Goal: Task Accomplishment & Management: Manage account settings

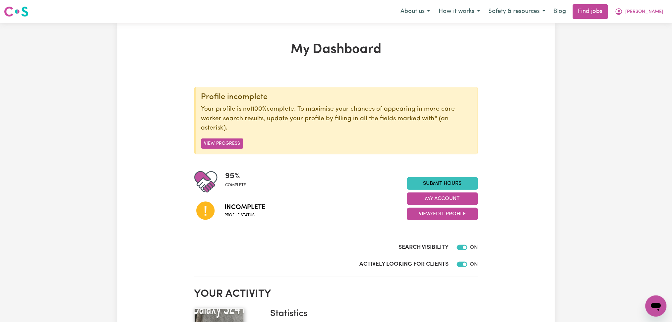
scroll to position [44, 0]
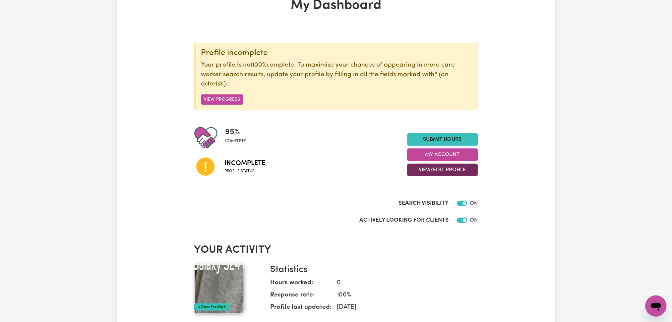
click at [433, 169] on button "View/Edit Profile" at bounding box center [442, 170] width 71 height 13
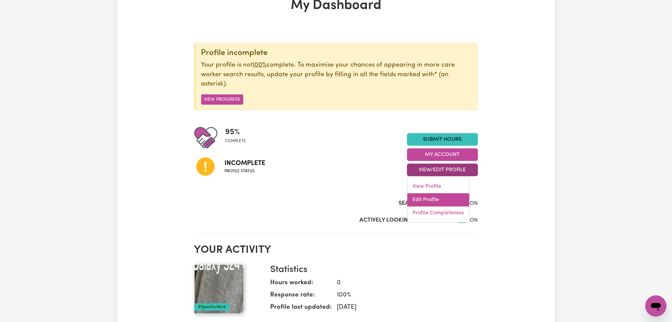
click at [434, 199] on link "Edit Profile" at bounding box center [438, 200] width 62 height 13
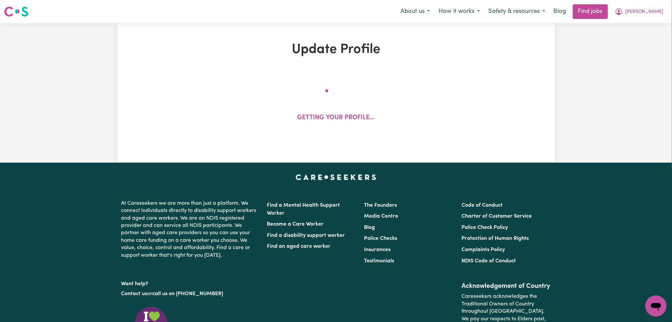
select select "[DEMOGRAPHIC_DATA]"
select select "Australian PR"
select select "Studying a healthcare related degree or qualification"
select select "37"
select select "50"
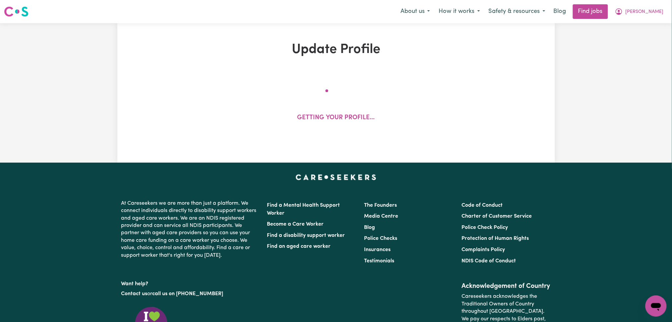
select select "74"
select select "101"
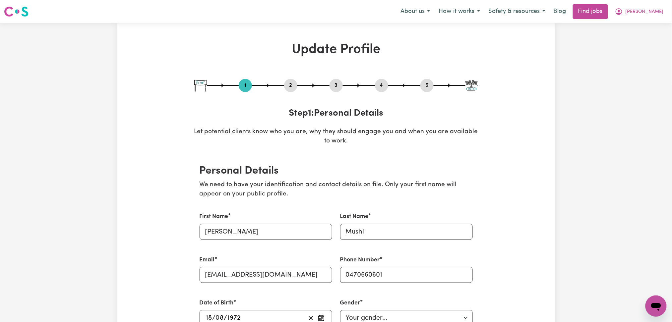
click at [385, 86] on button "4" at bounding box center [381, 85] width 13 height 9
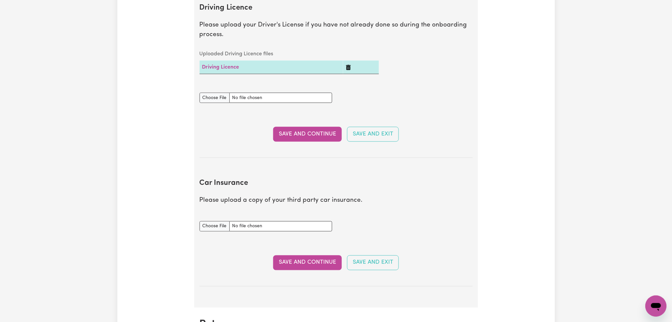
scroll to position [398, 0]
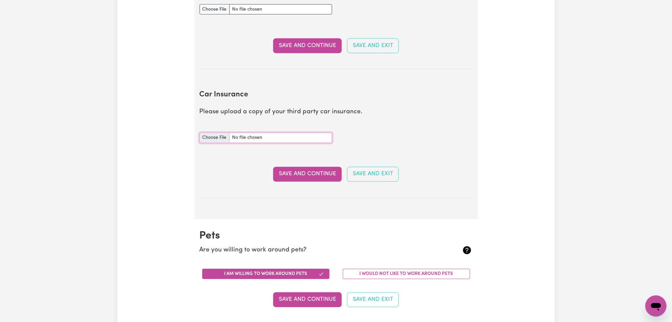
click at [210, 137] on input "Car Insurance document" at bounding box center [265, 138] width 133 height 10
type input "C:\fakepath\[PERSON_NAME] Car Registration with CTP.pdf"
click at [318, 177] on button "Save and Continue" at bounding box center [307, 174] width 69 height 15
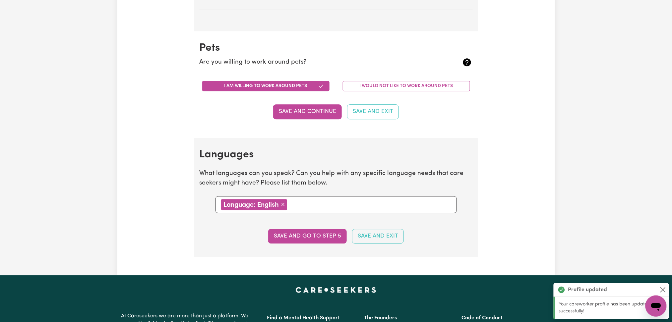
scroll to position [655, 0]
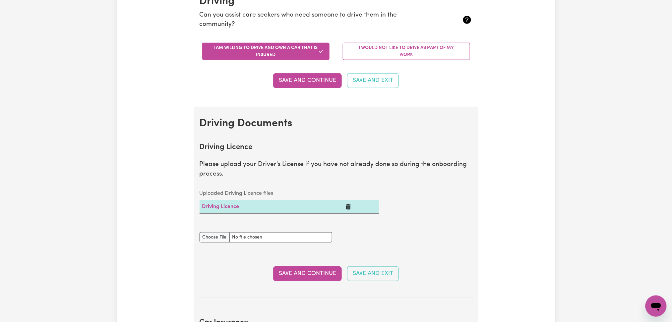
scroll to position [0, 0]
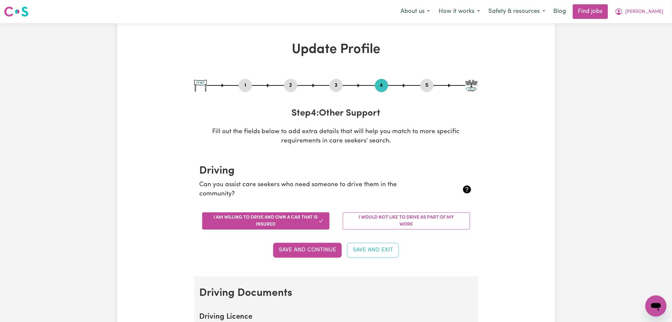
click at [438, 81] on div "1 2 3 4 5" at bounding box center [336, 85] width 284 height 13
click at [421, 84] on button "5" at bounding box center [426, 85] width 13 height 9
select select "I am providing services privately on my own"
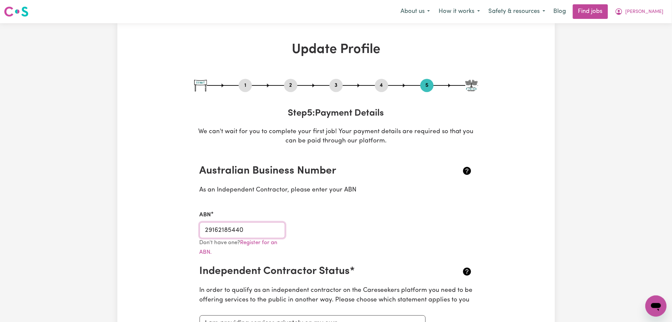
click at [239, 225] on input "29162185440" at bounding box center [242, 230] width 86 height 16
drag, startPoint x: 649, startPoint y: 21, endPoint x: 642, endPoint y: 25, distance: 8.0
click at [649, 21] on nav "Menu About us How it works Safety & resources Blog Find jobs [PERSON_NAME]" at bounding box center [336, 11] width 672 height 23
drag, startPoint x: 642, startPoint y: 8, endPoint x: 639, endPoint y: 18, distance: 10.5
click at [641, 10] on span "[PERSON_NAME]" at bounding box center [644, 11] width 38 height 7
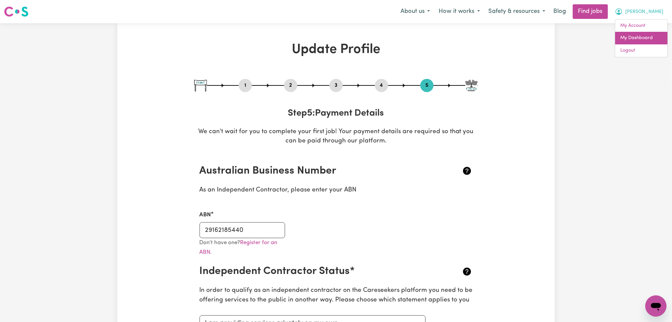
click at [637, 34] on link "My Dashboard" at bounding box center [641, 38] width 52 height 13
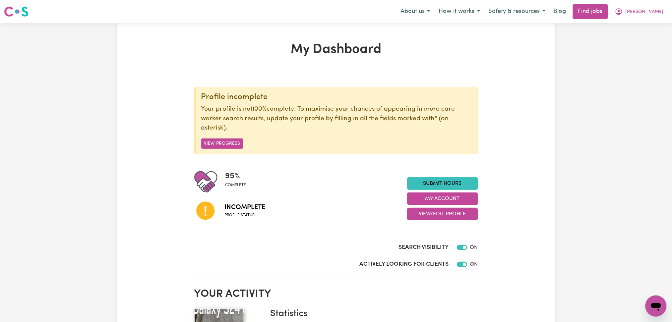
click at [629, 21] on nav "Menu About us How it works Safety & resources Blog Find jobs [PERSON_NAME]" at bounding box center [336, 11] width 672 height 23
click at [628, 13] on span "[PERSON_NAME]" at bounding box center [644, 11] width 38 height 7
click at [623, 49] on link "Logout" at bounding box center [641, 50] width 52 height 13
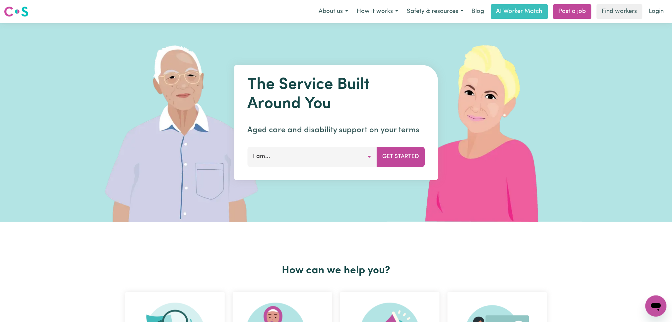
click at [637, 13] on link "Find workers" at bounding box center [619, 11] width 46 height 15
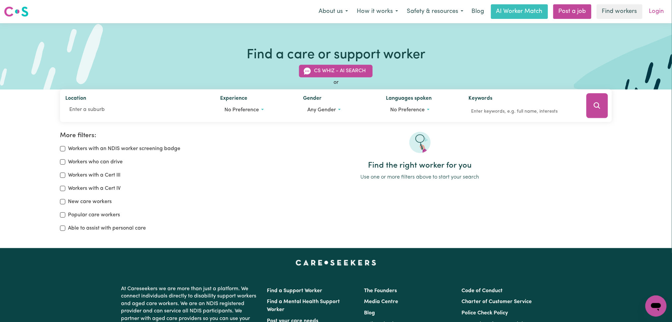
click at [655, 14] on link "Login" at bounding box center [656, 11] width 23 height 15
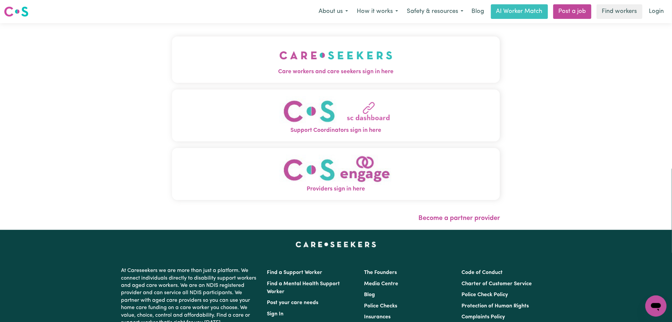
click at [279, 46] on img "Care workers and care seekers sign in here" at bounding box center [335, 55] width 113 height 25
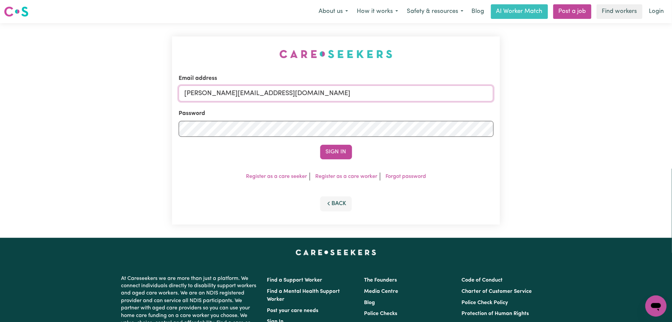
drag, startPoint x: 299, startPoint y: 89, endPoint x: 297, endPoint y: 98, distance: 9.4
click at [299, 89] on input "[PERSON_NAME][EMAIL_ADDRESS][DOMAIN_NAME]" at bounding box center [336, 93] width 315 height 16
drag, startPoint x: 220, startPoint y: 94, endPoint x: 358, endPoint y: 94, distance: 138.2
click at [358, 94] on input "Superuser~[EMAIL_ADDRESS][DOMAIN_NAME]" at bounding box center [336, 93] width 315 height 16
type input "Superuser~[EMAIL_ADDRESS][DOMAIN_NAME]"
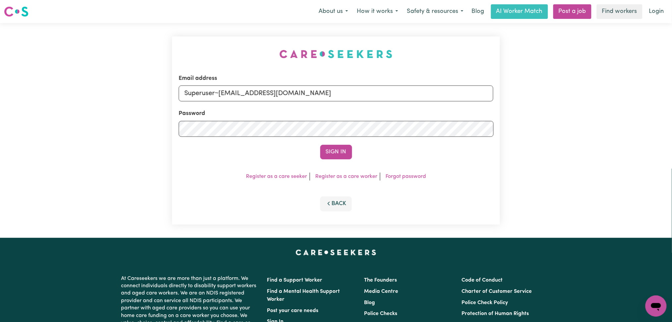
click at [320, 145] on button "Sign In" at bounding box center [336, 152] width 32 height 15
